Goal: Task Accomplishment & Management: Manage account settings

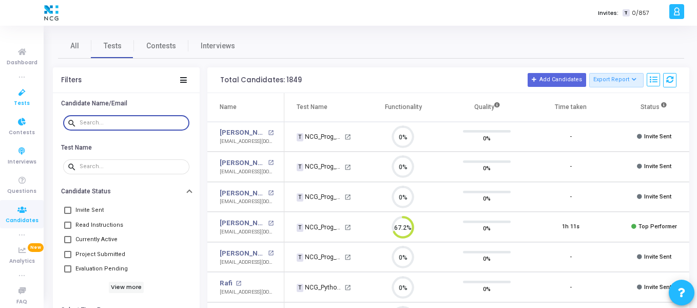
drag, startPoint x: 0, startPoint y: 0, endPoint x: 22, endPoint y: 103, distance: 105.4
click at [22, 103] on span "Tests" at bounding box center [22, 103] width 16 height 9
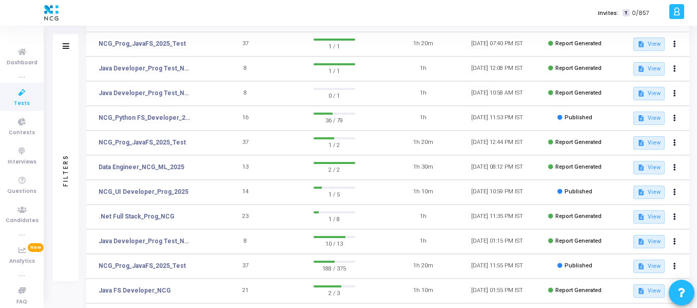
scroll to position [90, 0]
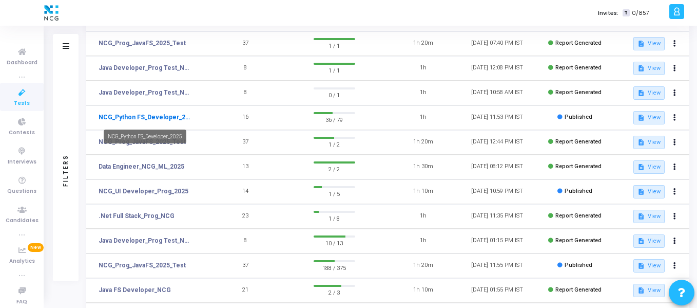
click at [175, 120] on link "NCG_Python FS_Developer_2025" at bounding box center [146, 116] width 94 height 9
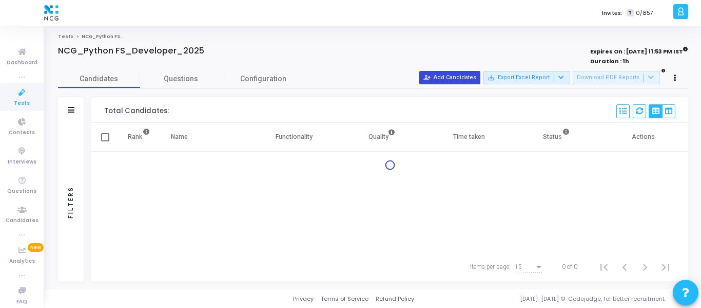
click at [469, 82] on button "person_add_alt Add Candidates" at bounding box center [449, 77] width 61 height 13
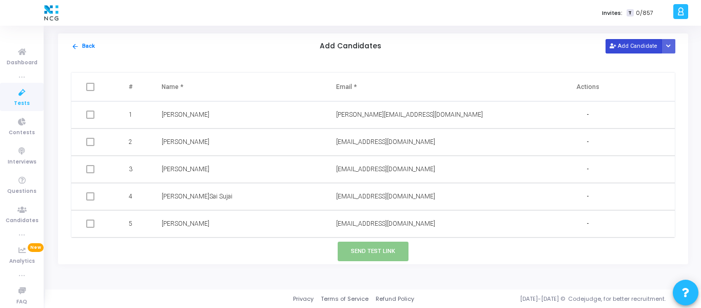
click at [638, 51] on button "Add Candidate" at bounding box center [634, 46] width 56 height 14
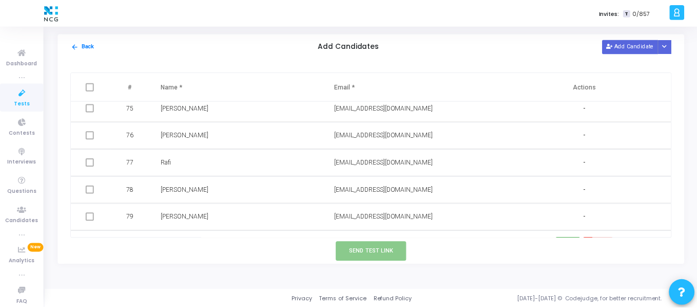
scroll to position [2041, 0]
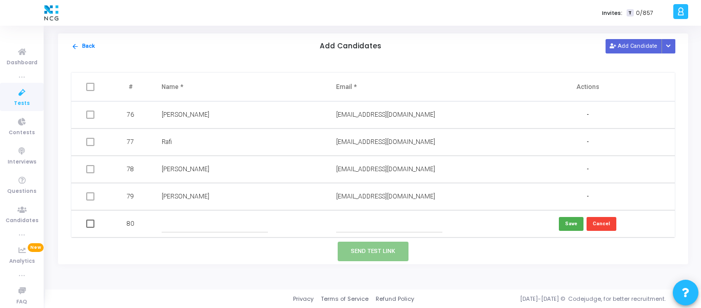
click at [384, 225] on input "text" at bounding box center [389, 223] width 106 height 17
paste input "[EMAIL_ADDRESS][DOMAIN_NAME]"
type input "[EMAIL_ADDRESS][DOMAIN_NAME]"
click at [231, 223] on input "text" at bounding box center [215, 223] width 106 height 17
type input "[PERSON_NAME]"
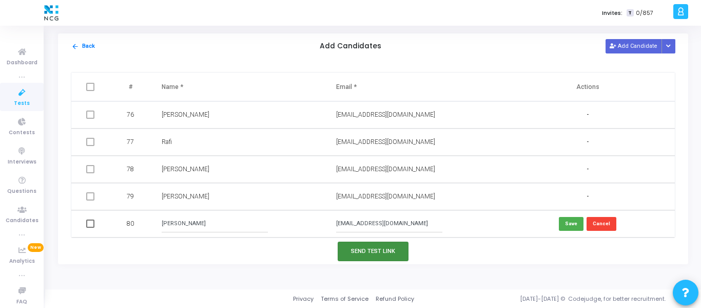
click at [379, 245] on button "Send Test Link" at bounding box center [373, 250] width 71 height 19
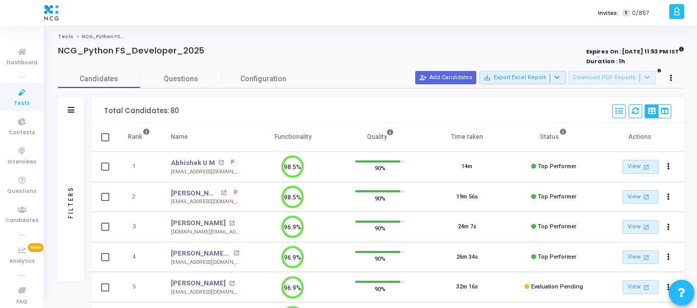
scroll to position [0, 0]
click at [14, 104] on span "Tests" at bounding box center [22, 103] width 16 height 9
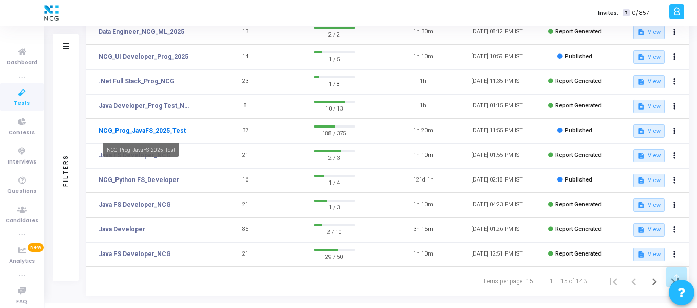
click at [164, 132] on link "NCG_Prog_JavaFS_2025_Test" at bounding box center [142, 130] width 87 height 9
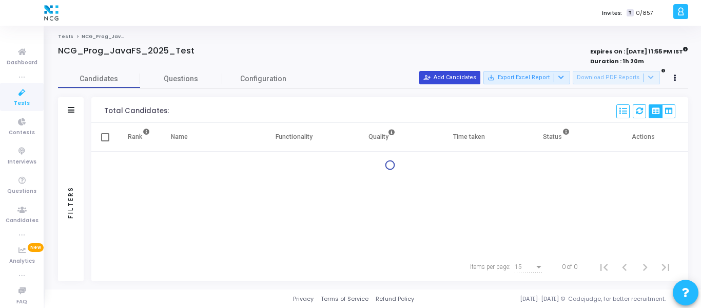
click at [453, 80] on button "person_add_alt Add Candidates" at bounding box center [449, 77] width 61 height 13
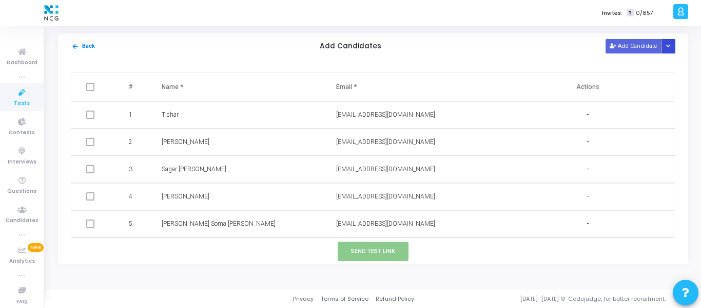
click at [675, 45] on button "Button group with nested dropdown" at bounding box center [669, 46] width 14 height 14
click at [631, 66] on button "Upload Candidate List" at bounding box center [632, 66] width 79 height 14
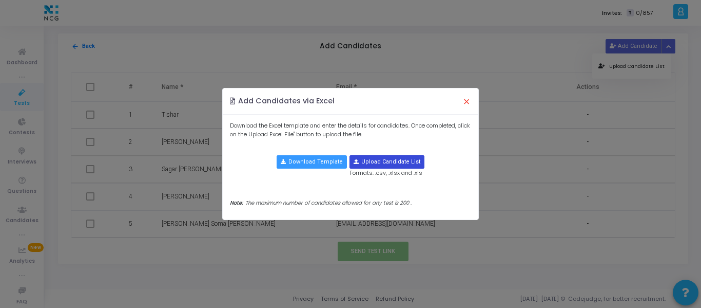
click at [397, 167] on input "file" at bounding box center [387, 162] width 74 height 12
type input "C:\fakepath\CodeJudge Test_Java.csv"
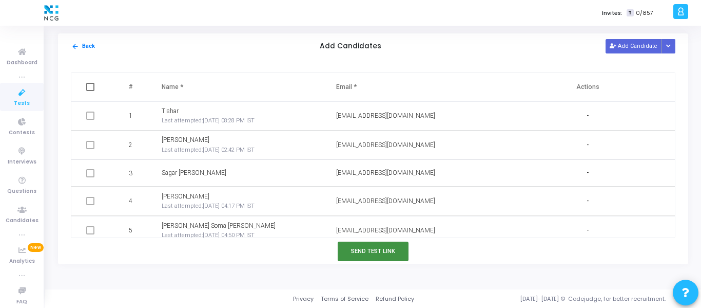
click at [368, 247] on button "Send Test Link" at bounding box center [373, 250] width 71 height 19
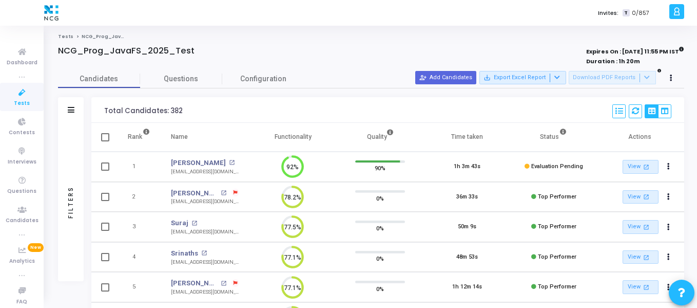
click at [24, 101] on span "Tests" at bounding box center [22, 103] width 16 height 9
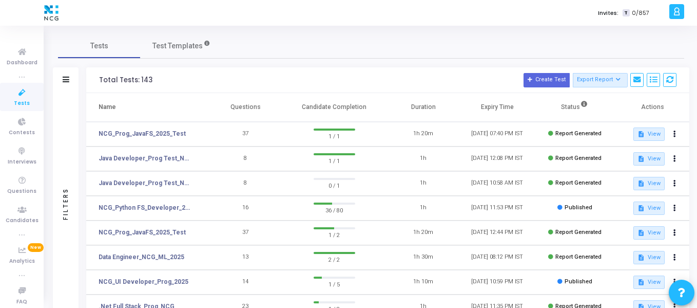
click at [21, 92] on icon at bounding box center [22, 92] width 22 height 13
click at [19, 51] on icon at bounding box center [22, 52] width 22 height 13
